Goal: Information Seeking & Learning: Learn about a topic

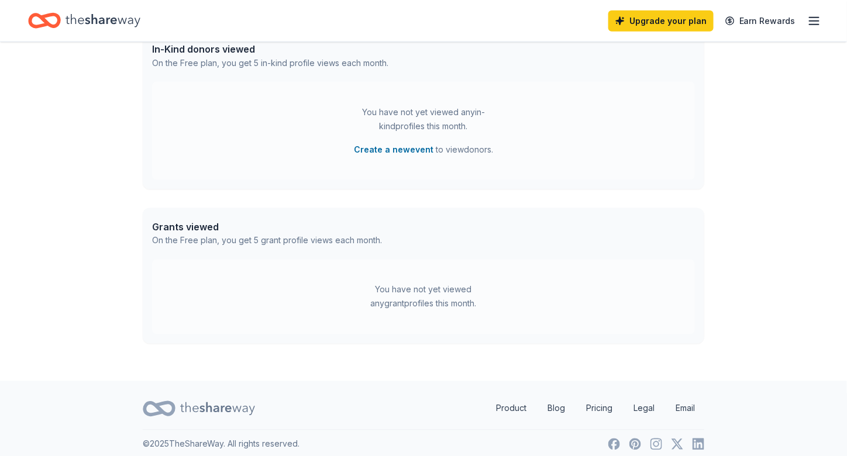
scroll to position [508, 0]
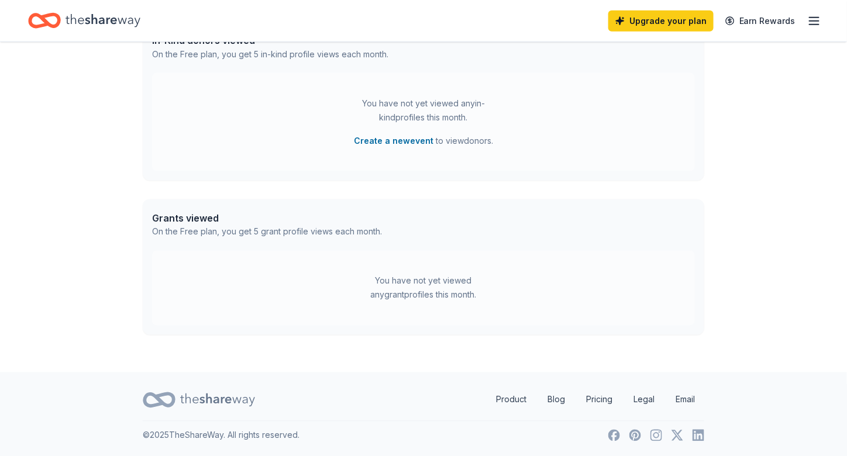
click at [319, 286] on div "You have not yet viewed any grant profiles this month." at bounding box center [423, 288] width 543 height 75
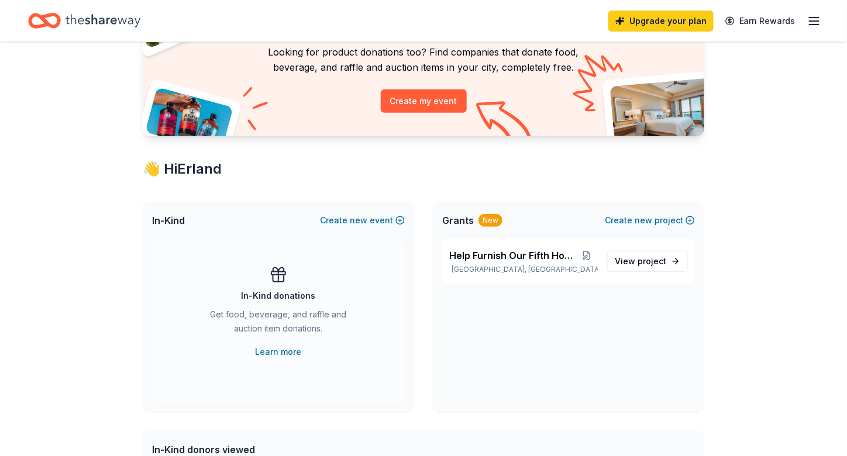
scroll to position [0, 0]
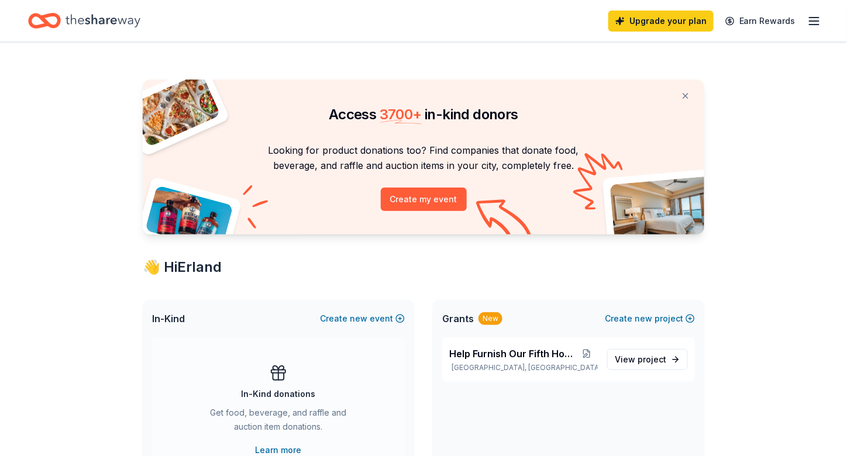
click at [817, 19] on icon "button" at bounding box center [814, 21] width 14 height 14
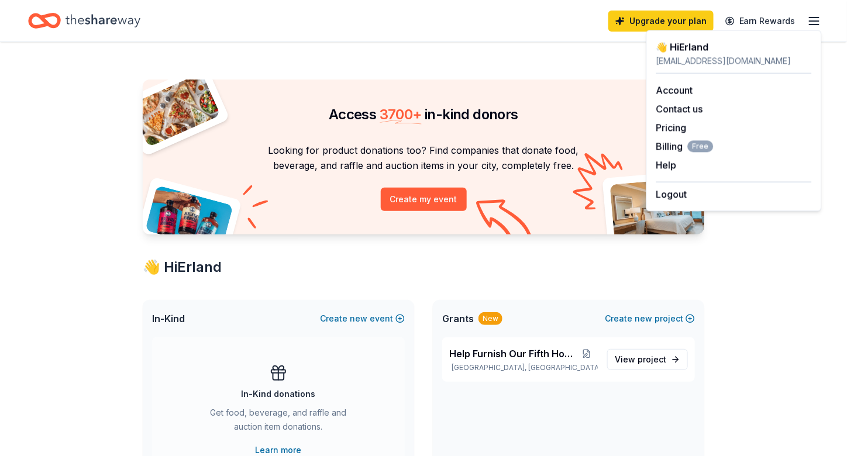
click at [520, 62] on div "Access 3700 + in-kind donors Looking for product donations too? Find companies …" at bounding box center [423, 461] width 599 height 838
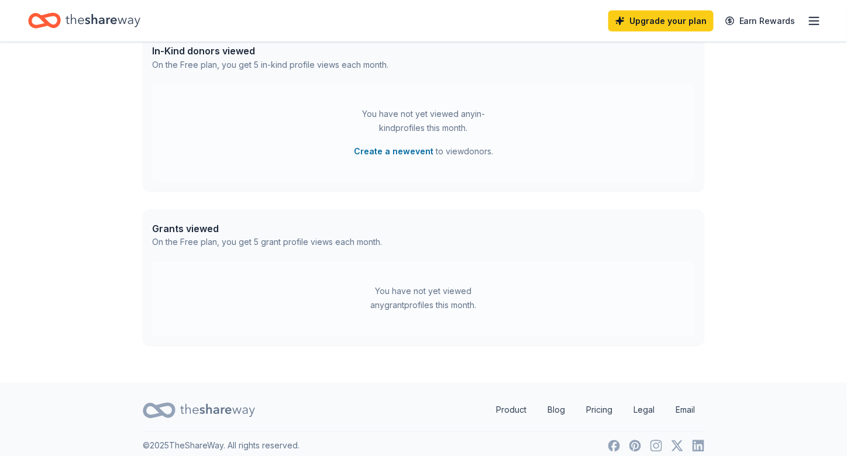
scroll to position [508, 0]
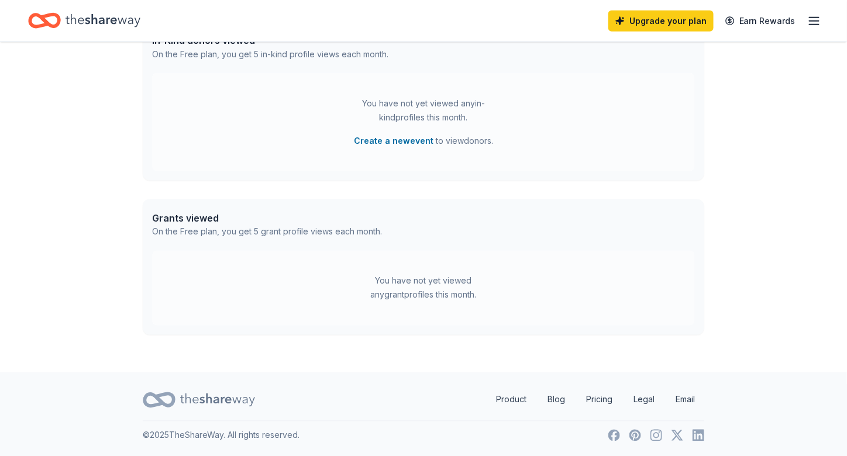
click at [185, 215] on div "Grants viewed" at bounding box center [267, 218] width 230 height 14
click at [234, 229] on div "On the Free plan, you get 5 grant profile views each month." at bounding box center [267, 232] width 230 height 14
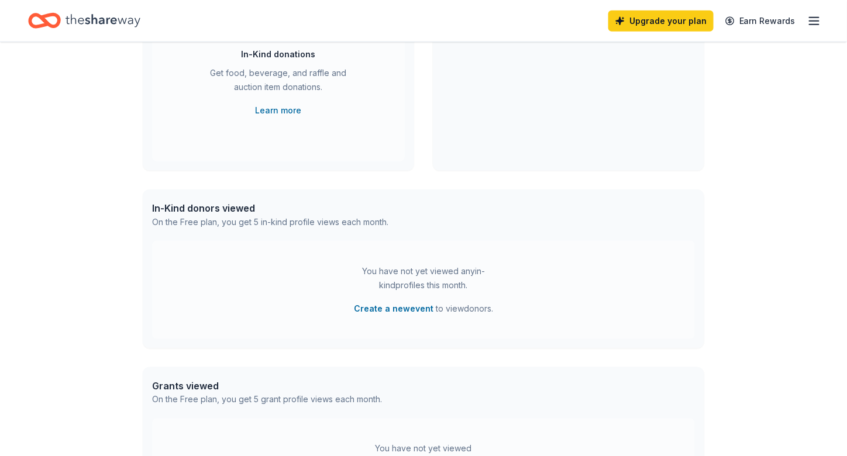
scroll to position [332, 0]
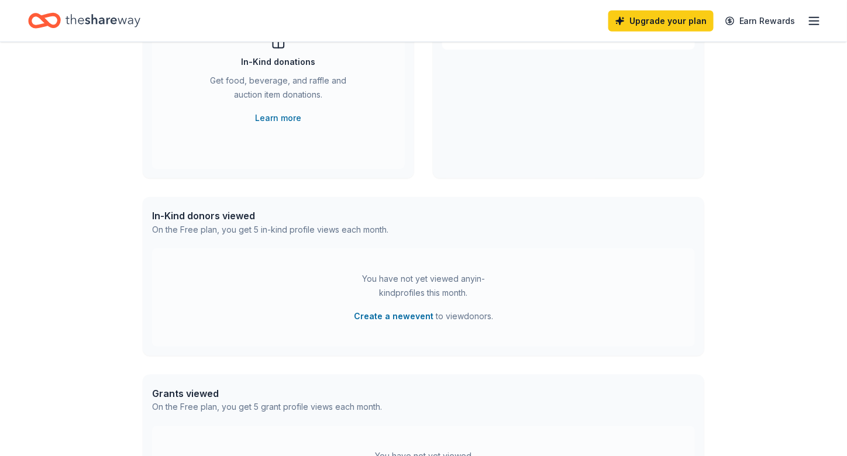
click at [105, 20] on icon "Home" at bounding box center [103, 21] width 75 height 24
click at [91, 17] on icon "Home" at bounding box center [103, 20] width 75 height 13
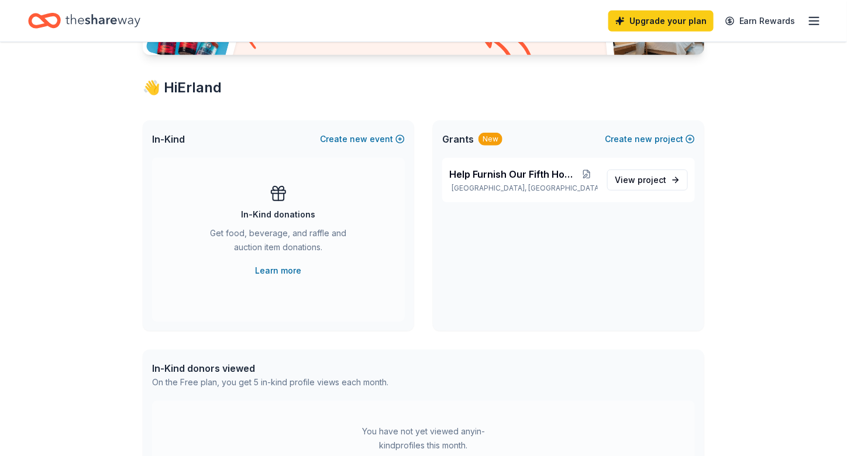
scroll to position [0, 0]
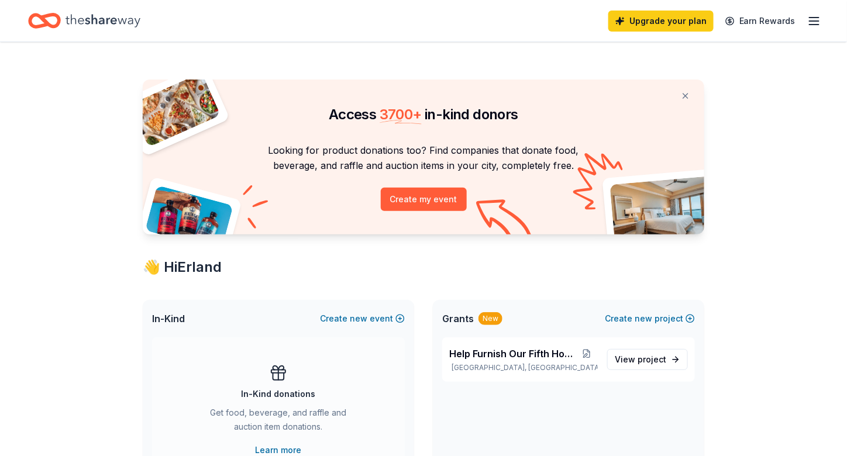
click at [820, 21] on icon "button" at bounding box center [814, 21] width 14 height 14
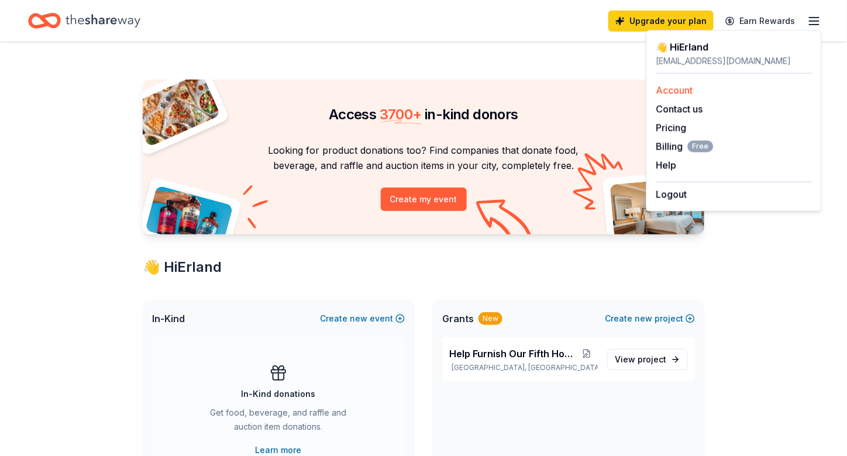
click at [671, 94] on link "Account" at bounding box center [674, 90] width 37 height 12
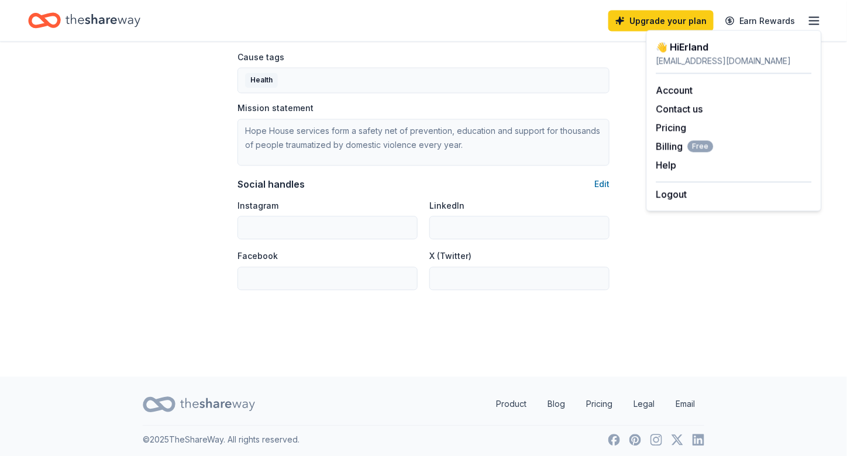
scroll to position [713, 0]
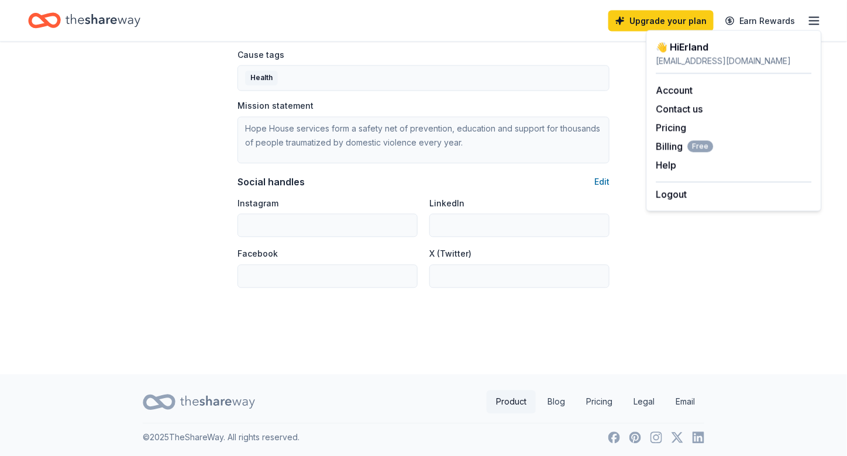
click at [502, 396] on link "Product" at bounding box center [511, 402] width 49 height 23
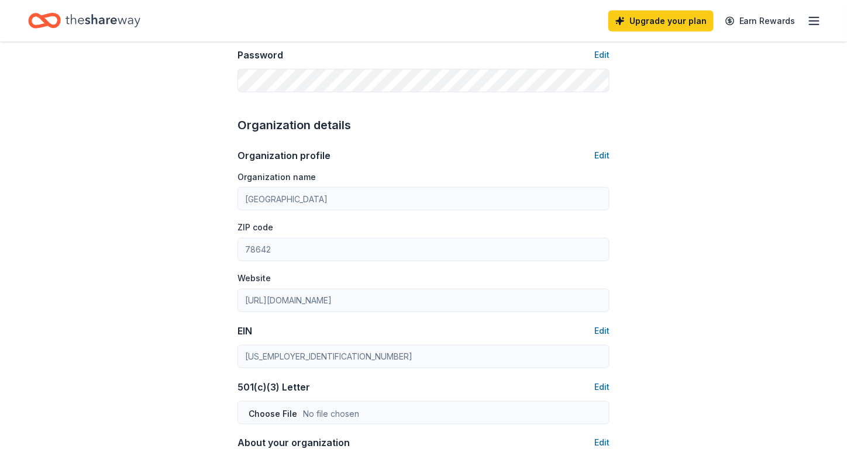
scroll to position [0, 0]
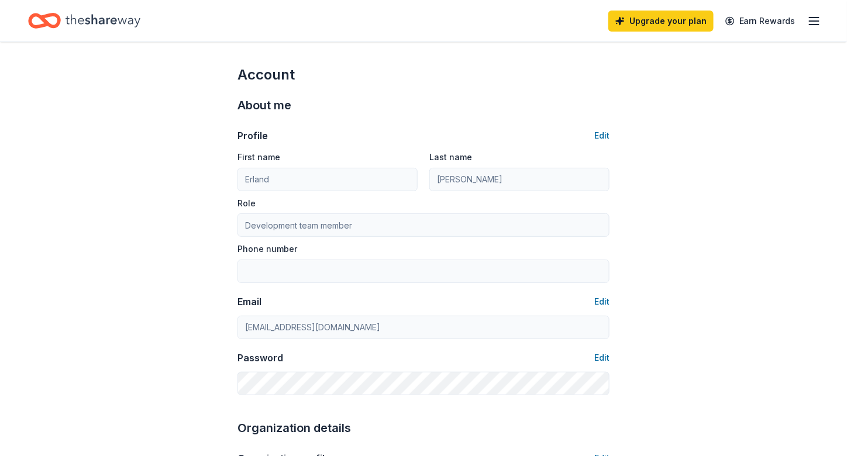
click at [80, 19] on icon "Home" at bounding box center [103, 21] width 75 height 24
click at [818, 21] on line "button" at bounding box center [814, 21] width 9 height 0
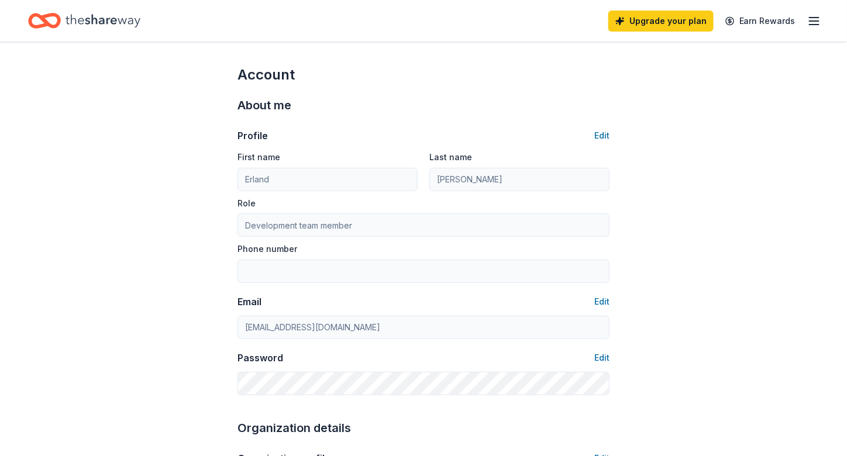
click at [126, 19] on icon "Home" at bounding box center [103, 20] width 75 height 13
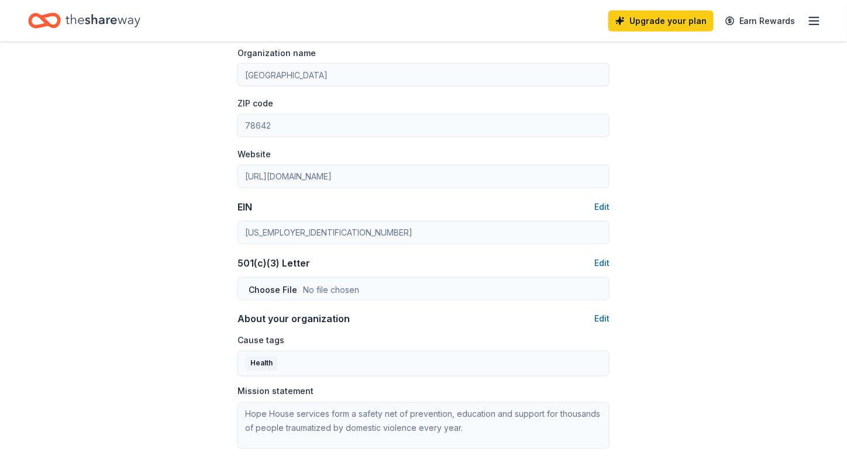
scroll to position [293, 0]
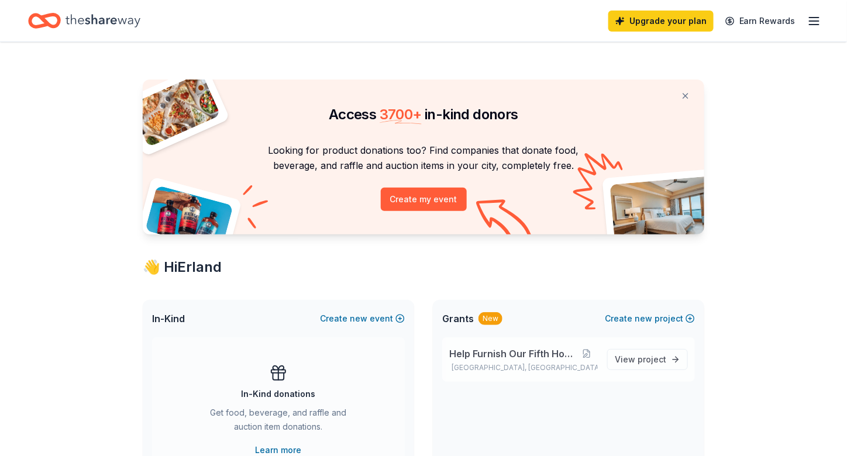
click at [480, 350] on span "Help Furnish Our Fifth Home" at bounding box center [512, 354] width 126 height 14
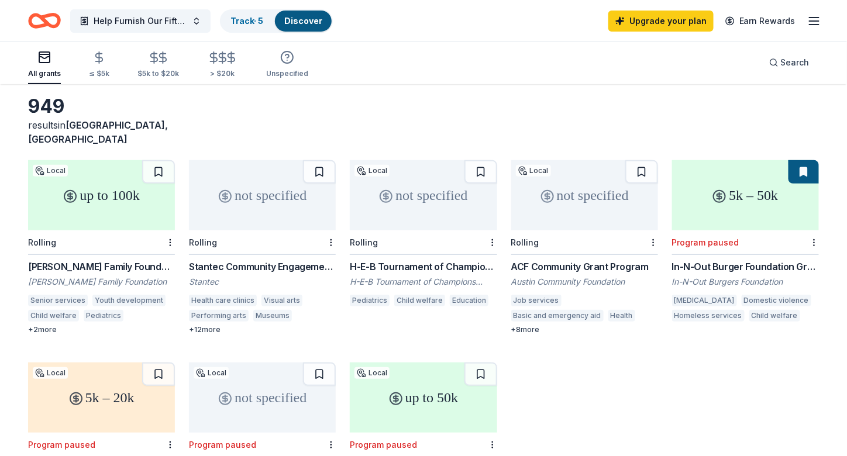
scroll to position [59, 0]
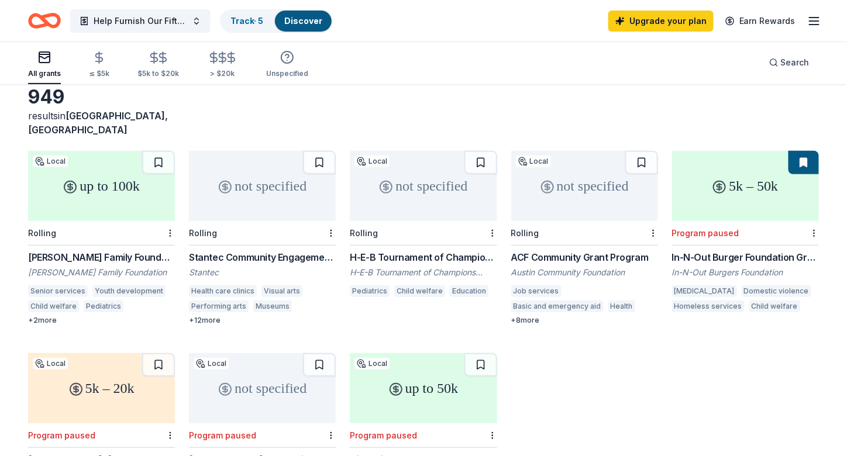
click at [226, 250] on div "Stantec Community Engagement Grant" at bounding box center [262, 257] width 147 height 14
click at [70, 250] on div "Topfer Family Foundation Grant" at bounding box center [101, 257] width 147 height 14
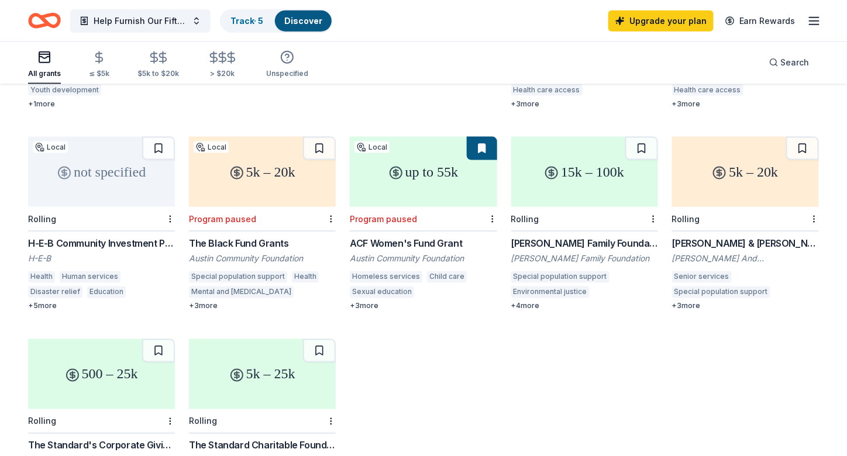
scroll to position [501, 0]
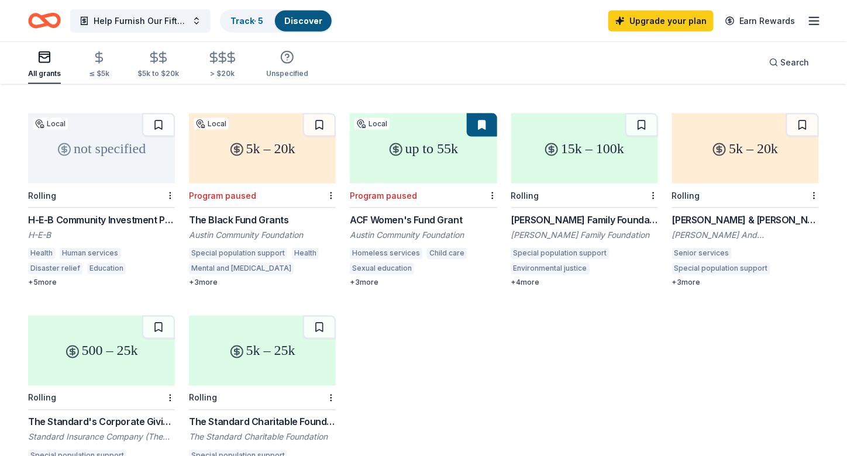
click at [570, 213] on div "[PERSON_NAME] Family Foundation Grants" at bounding box center [584, 220] width 147 height 14
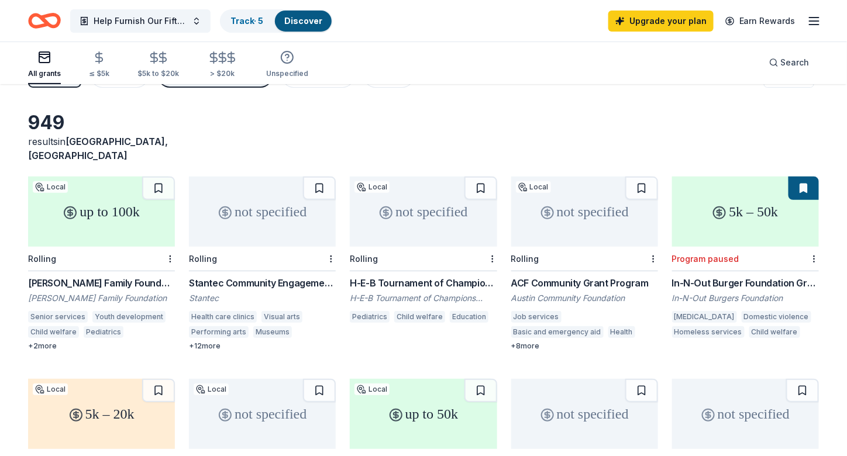
scroll to position [0, 0]
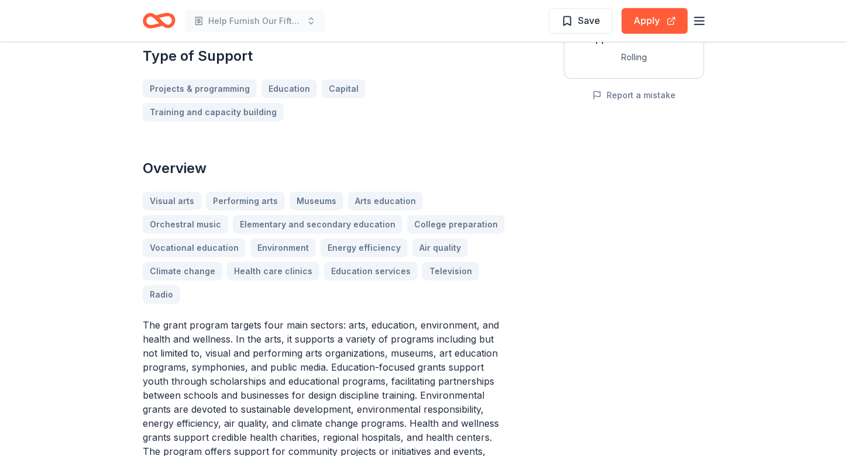
scroll to position [234, 0]
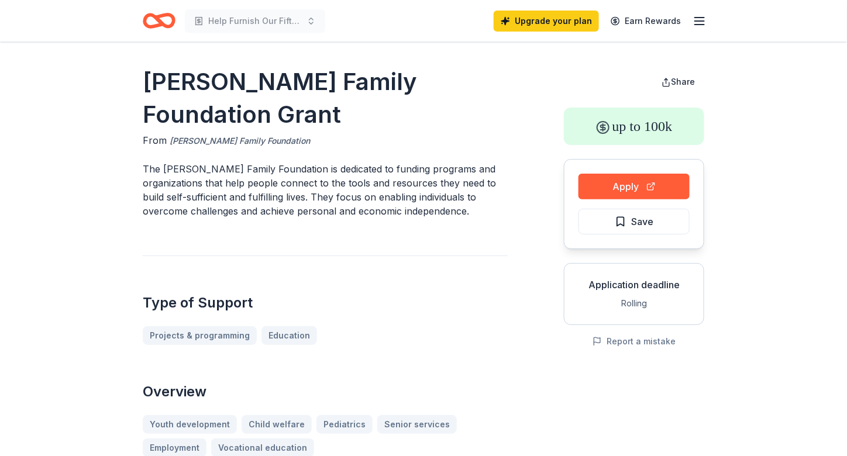
click at [194, 134] on link "Topfer Family Foundation" at bounding box center [240, 141] width 140 height 14
click at [200, 134] on link "Topfer Family Foundation" at bounding box center [240, 141] width 140 height 14
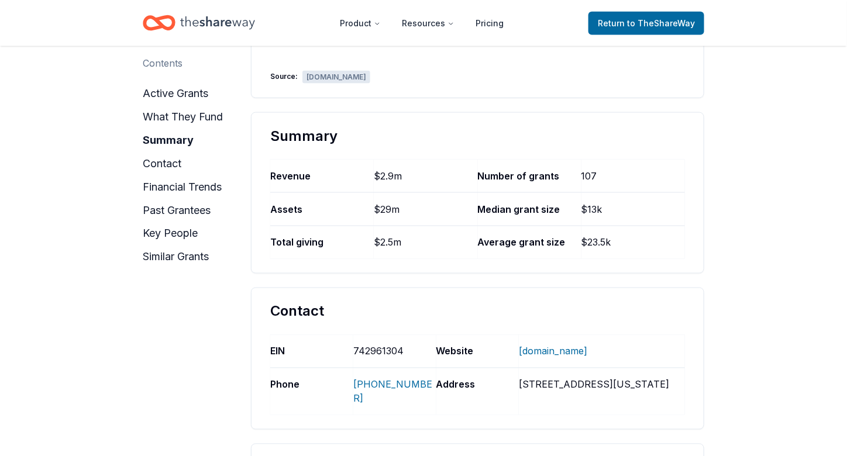
scroll to position [527, 0]
click at [567, 335] on link "WWW.TOPFERFOUNDATION.ORG" at bounding box center [553, 350] width 68 height 30
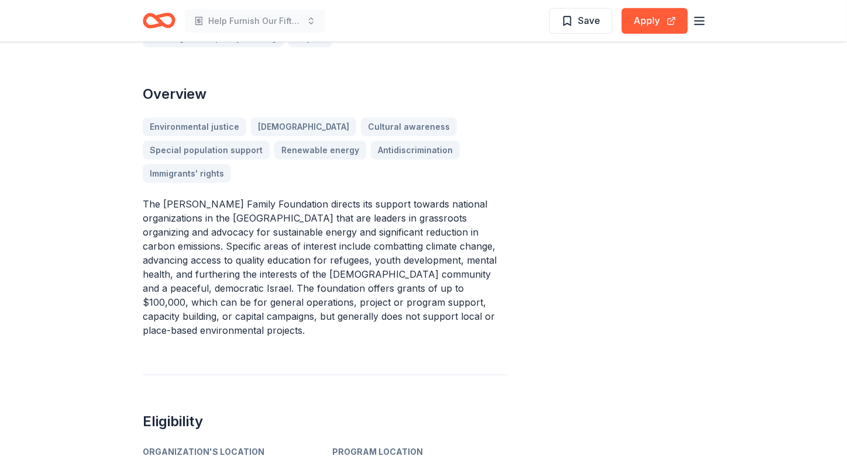
scroll to position [351, 0]
